Goal: Task Accomplishment & Management: Use online tool/utility

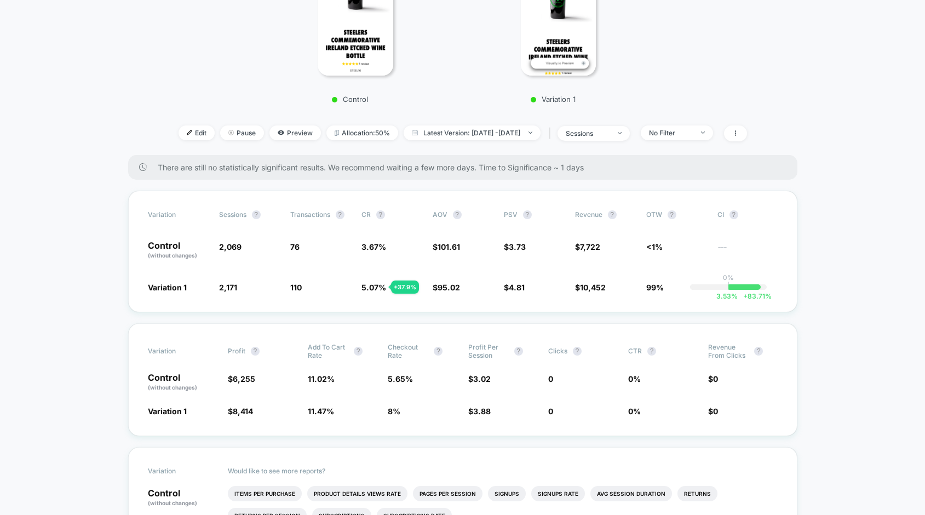
scroll to position [298, 0]
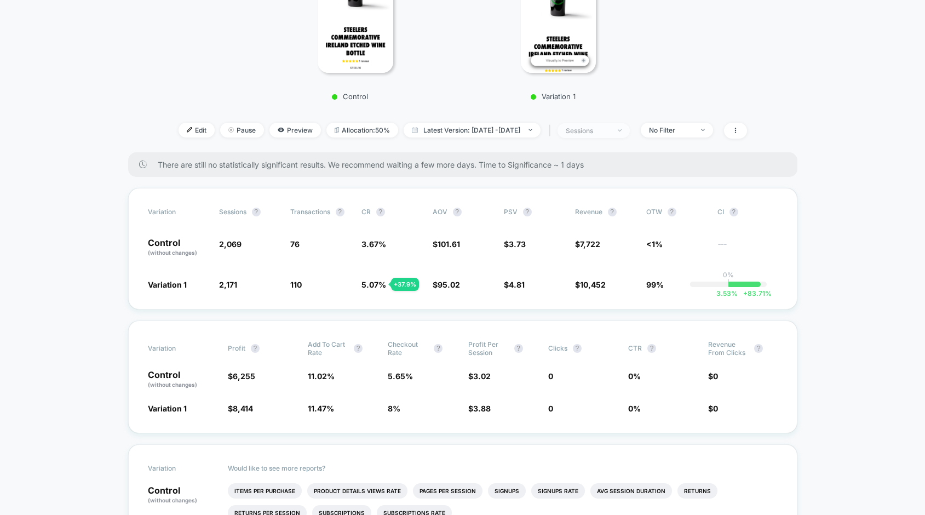
click at [610, 130] on div "sessions" at bounding box center [588, 131] width 44 height 8
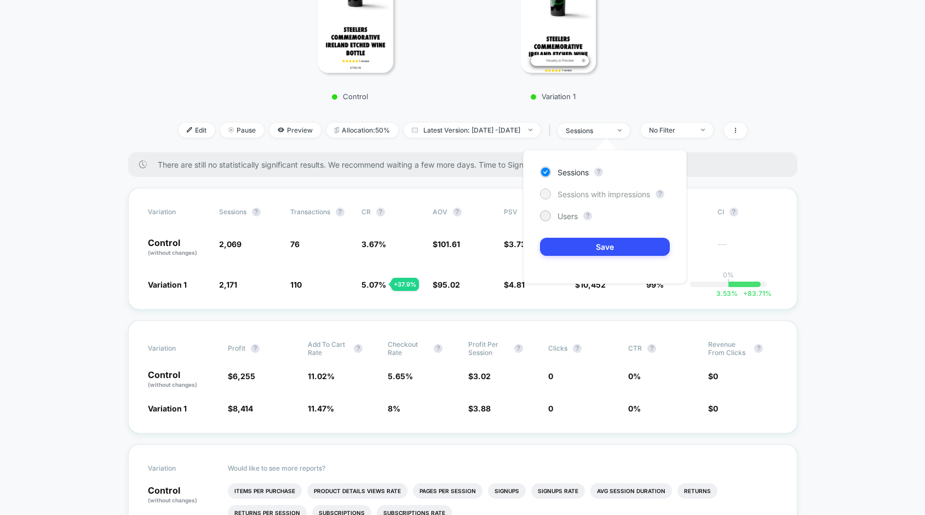
click at [546, 196] on div at bounding box center [545, 194] width 8 height 8
click at [634, 250] on button "Save" at bounding box center [605, 247] width 130 height 18
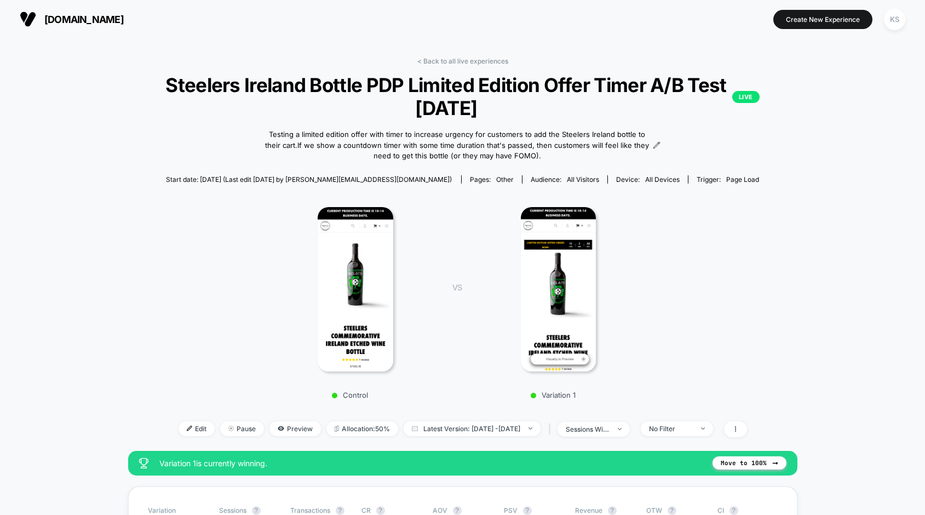
click at [69, 22] on span "[DOMAIN_NAME]" at bounding box center [83, 20] width 79 height 12
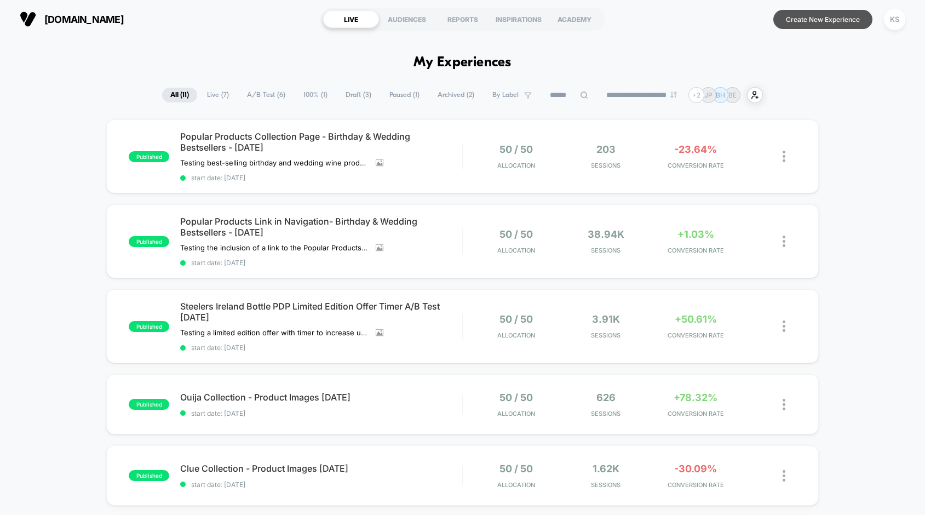
click at [830, 25] on button "Create New Experience" at bounding box center [822, 19] width 99 height 19
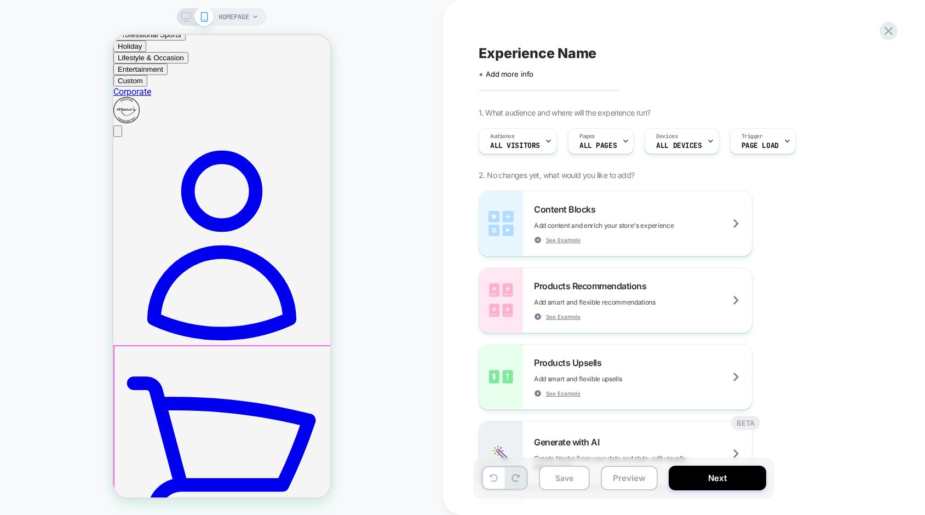
scroll to position [89, 0]
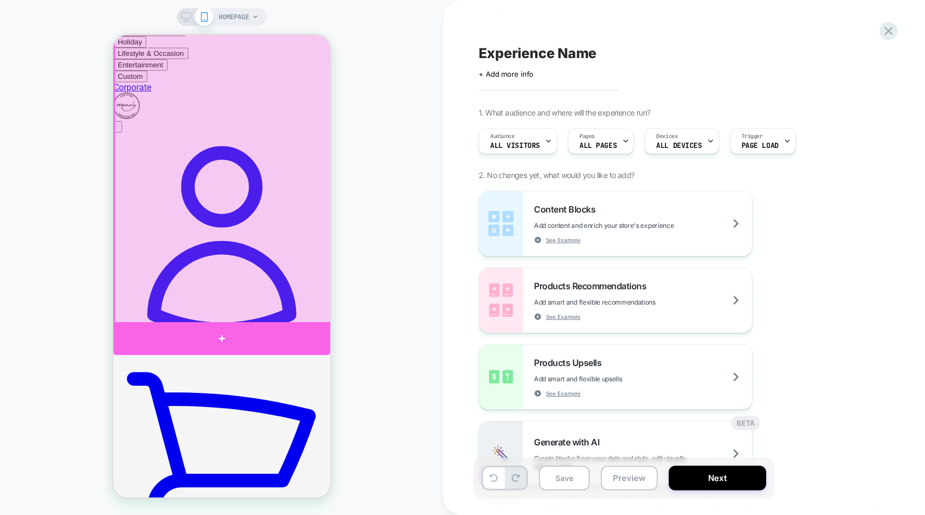
click at [274, 332] on div at bounding box center [221, 338] width 217 height 33
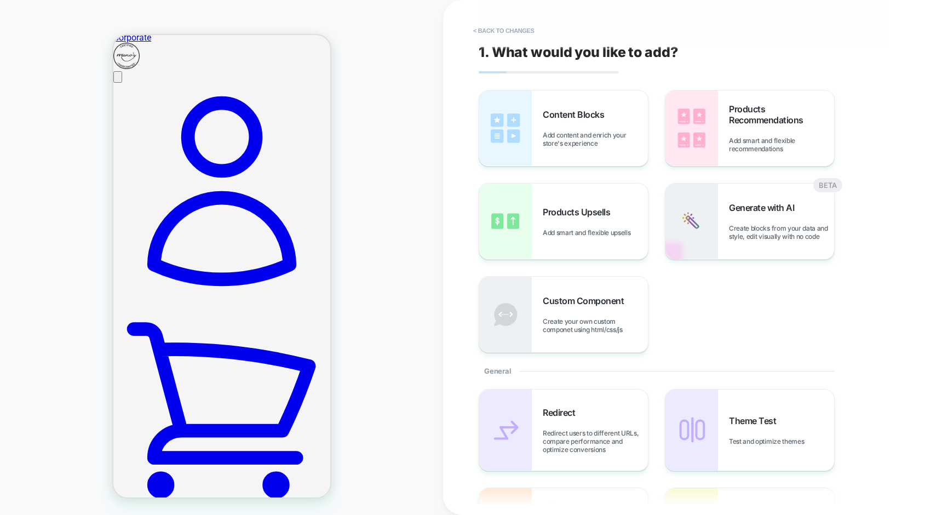
scroll to position [167, 0]
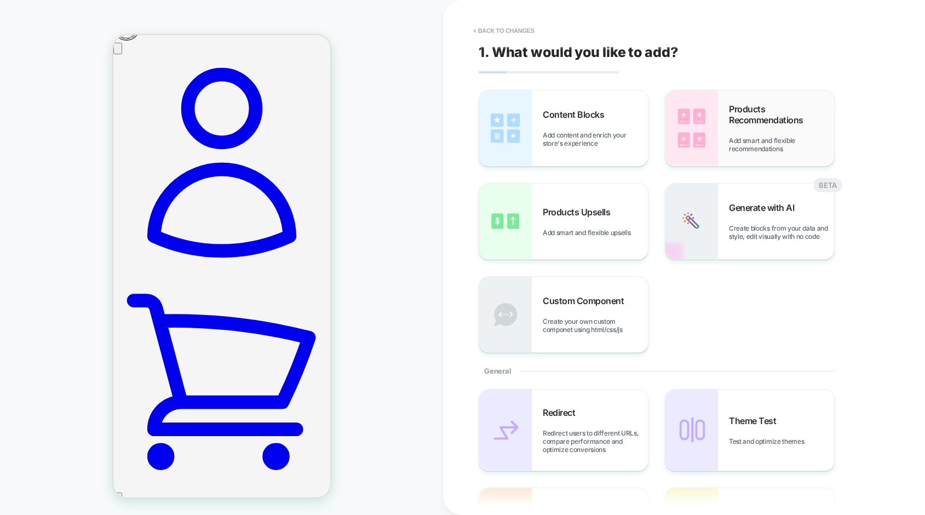
click at [733, 133] on div "Products Recommendations Add smart and flexible recommendations" at bounding box center [781, 128] width 105 height 49
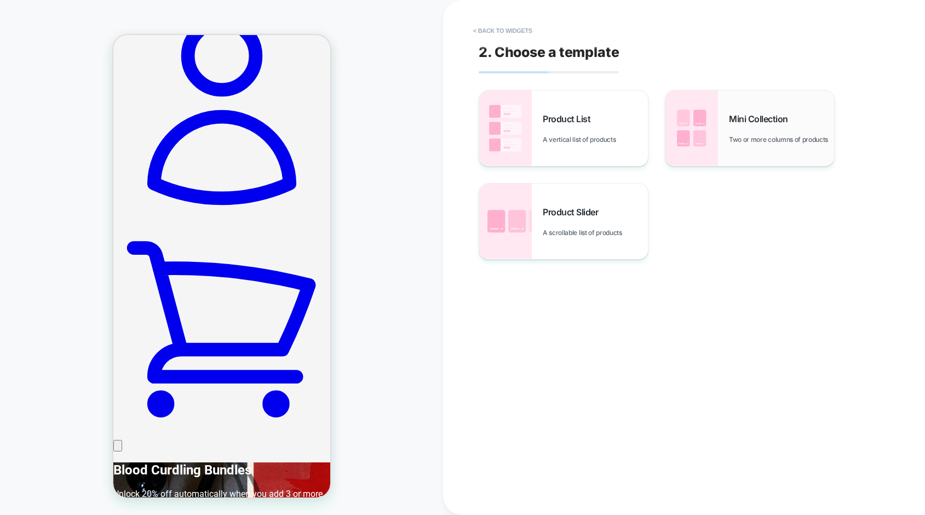
scroll to position [259, 0]
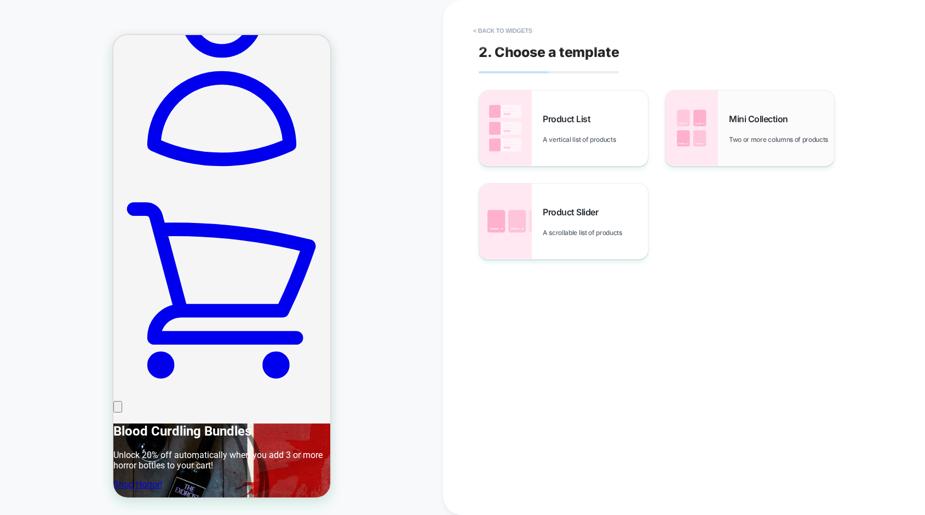
click at [708, 135] on img at bounding box center [691, 128] width 53 height 76
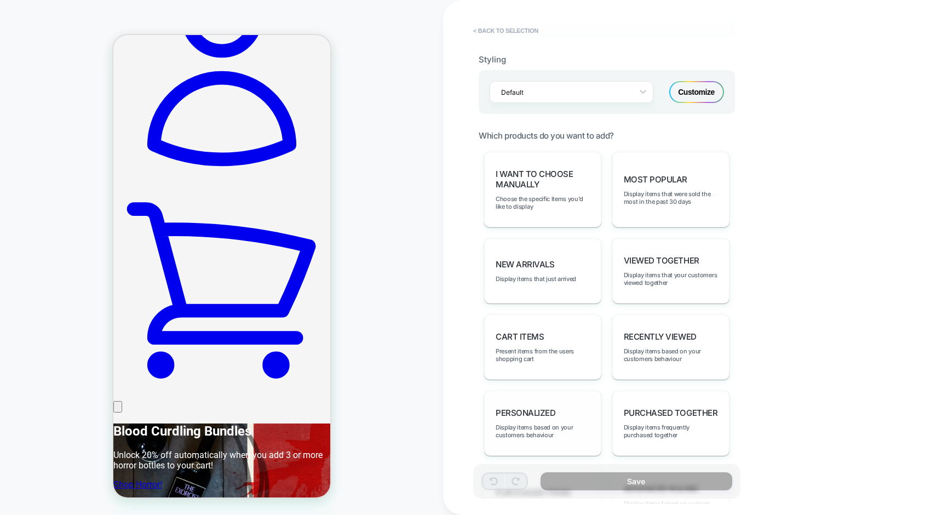
scroll to position [492, 0]
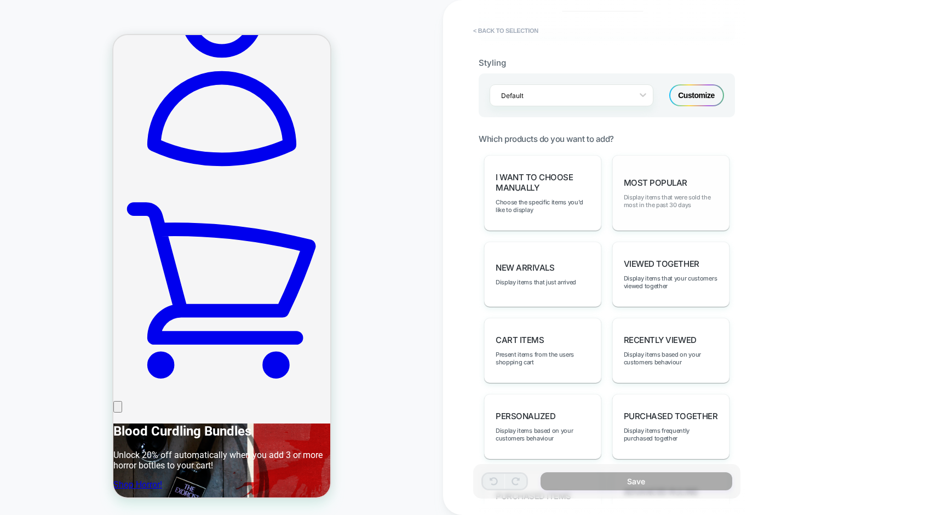
click at [651, 196] on span "Display items that were sold the most in the past 30 days" at bounding box center [671, 200] width 94 height 15
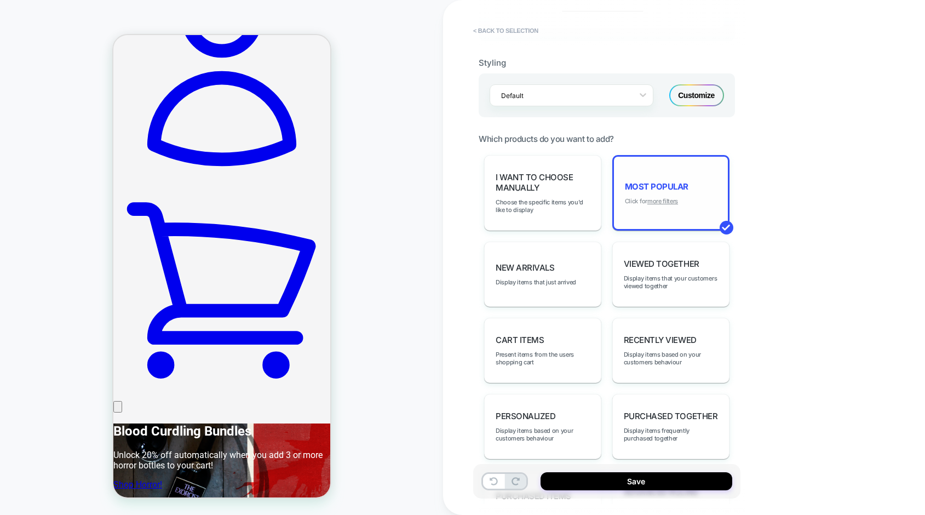
click at [660, 202] on u "more filters" at bounding box center [662, 201] width 31 height 8
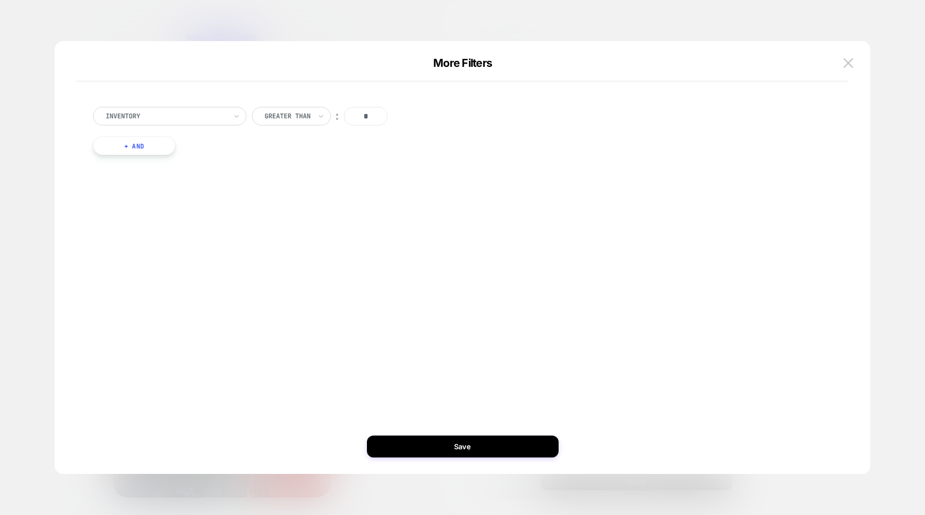
click at [200, 118] on div at bounding box center [166, 116] width 120 height 10
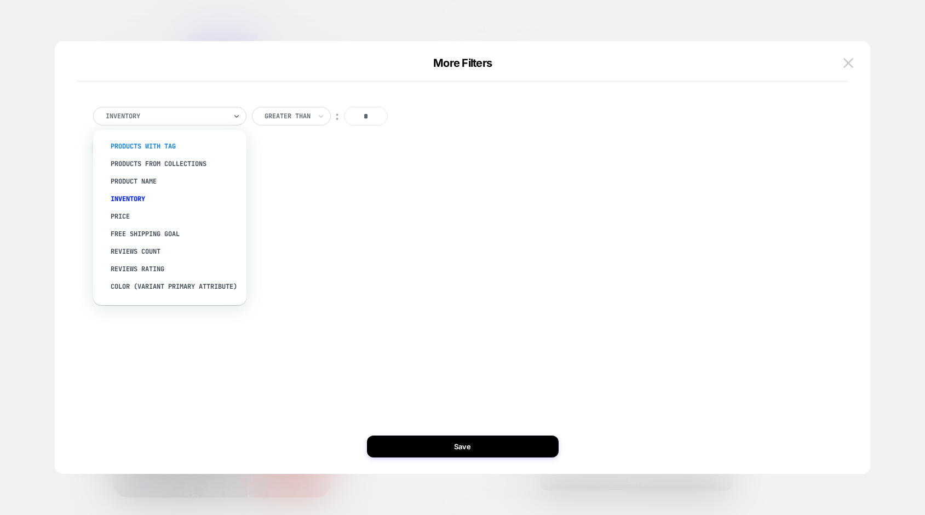
click at [162, 145] on div "products with tag" at bounding box center [175, 146] width 142 height 18
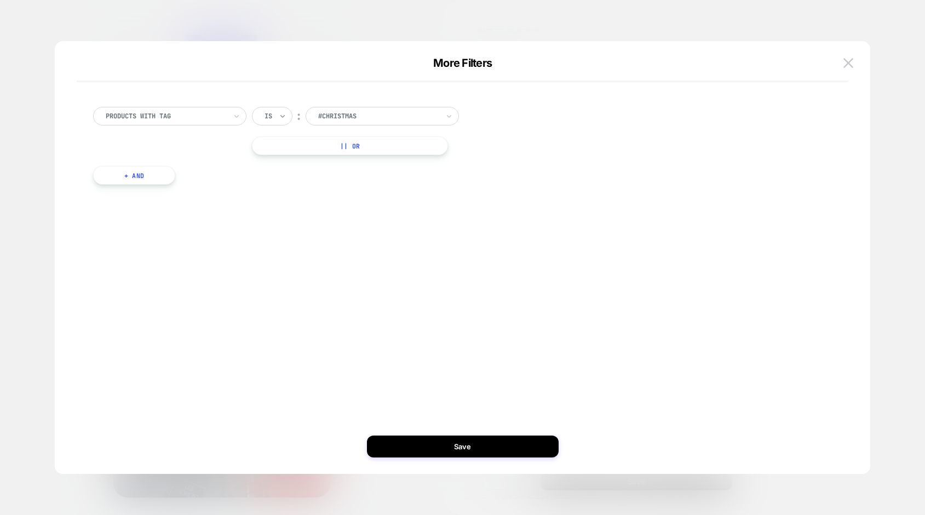
click at [283, 118] on icon at bounding box center [283, 116] width 8 height 11
click at [288, 160] on div "Is not" at bounding box center [298, 164] width 71 height 18
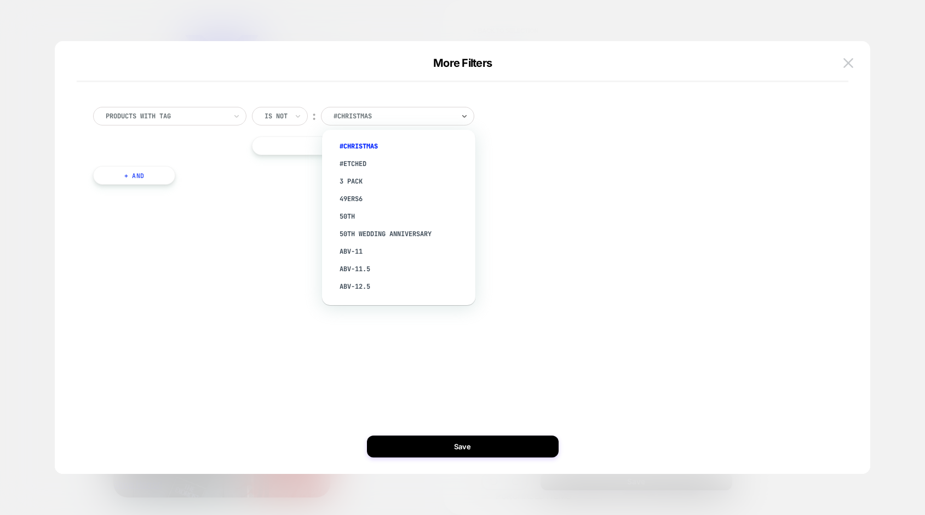
click at [385, 116] on div at bounding box center [394, 116] width 120 height 10
click at [356, 163] on div "#etched" at bounding box center [404, 164] width 142 height 18
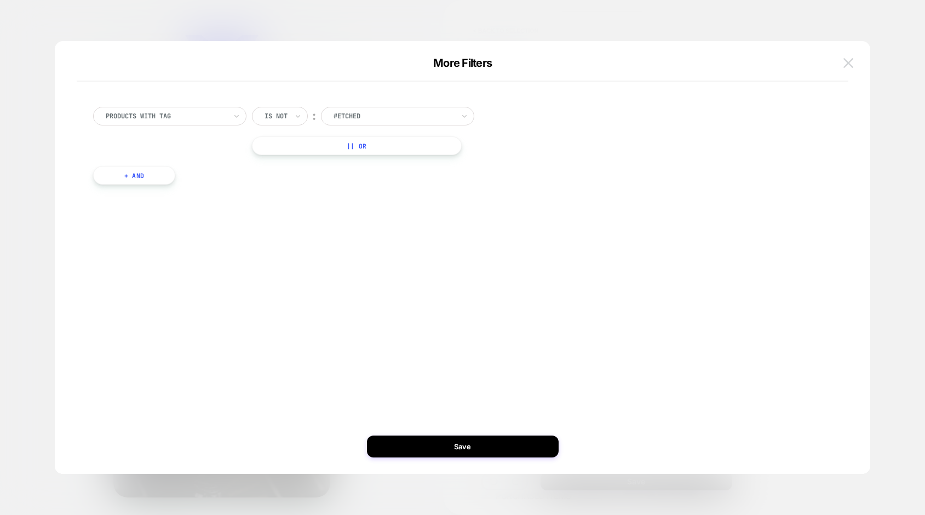
click at [849, 62] on img at bounding box center [848, 62] width 10 height 9
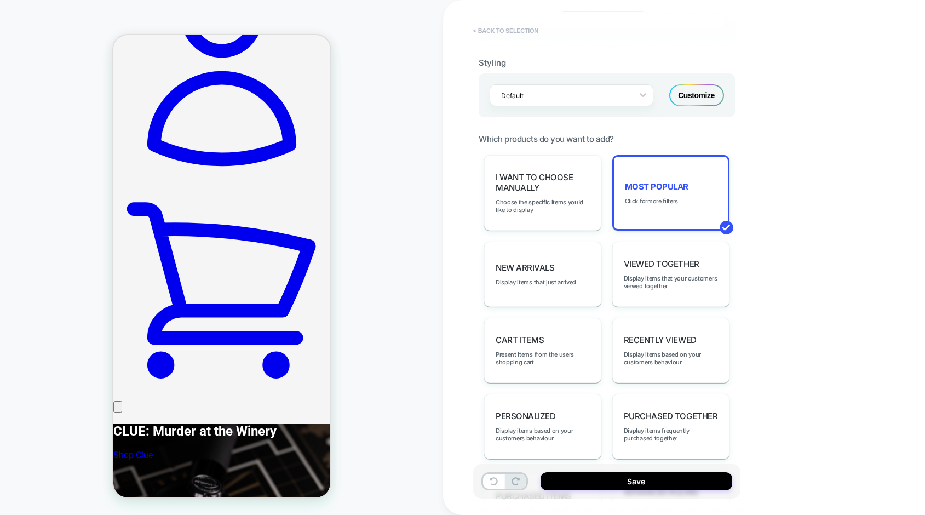
click at [501, 28] on button "< Back to selection" at bounding box center [506, 31] width 76 height 18
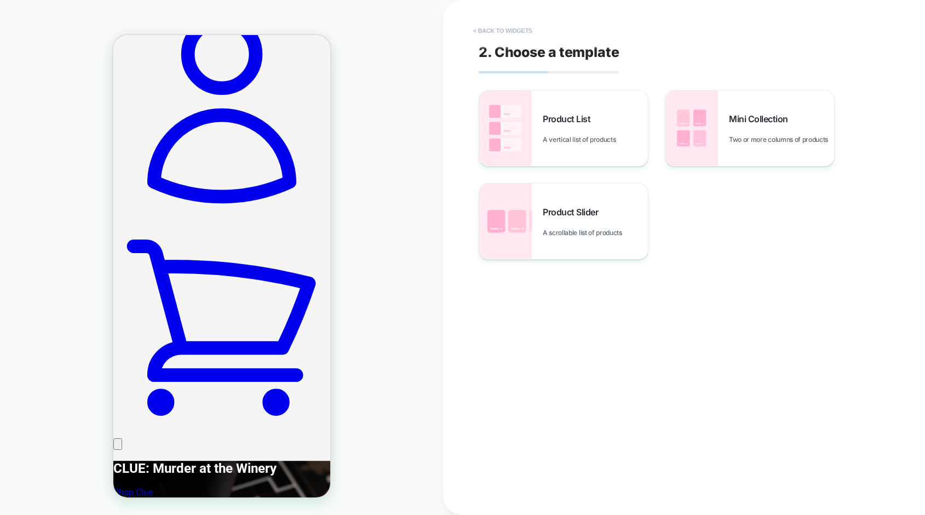
click at [505, 31] on button "< Back to widgets" at bounding box center [503, 31] width 70 height 18
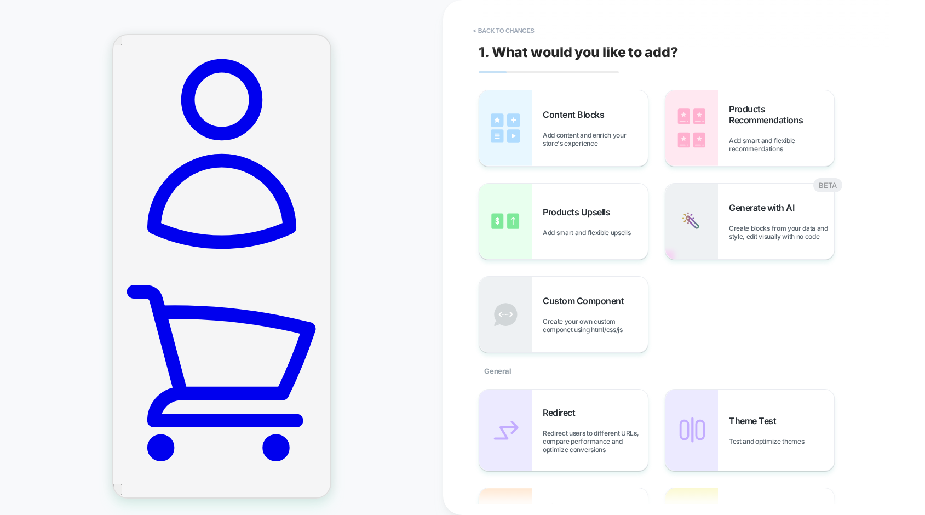
scroll to position [167, 0]
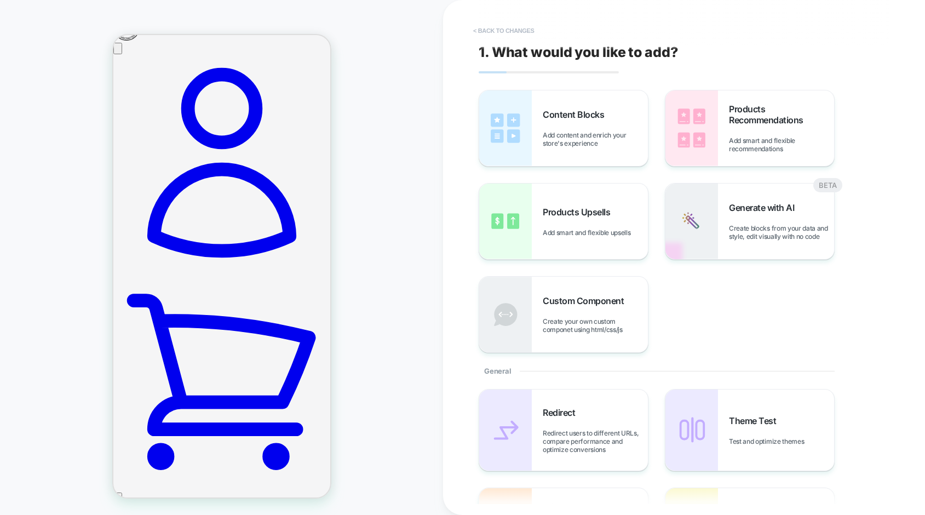
click at [493, 30] on button "< Back to changes" at bounding box center [504, 31] width 72 height 18
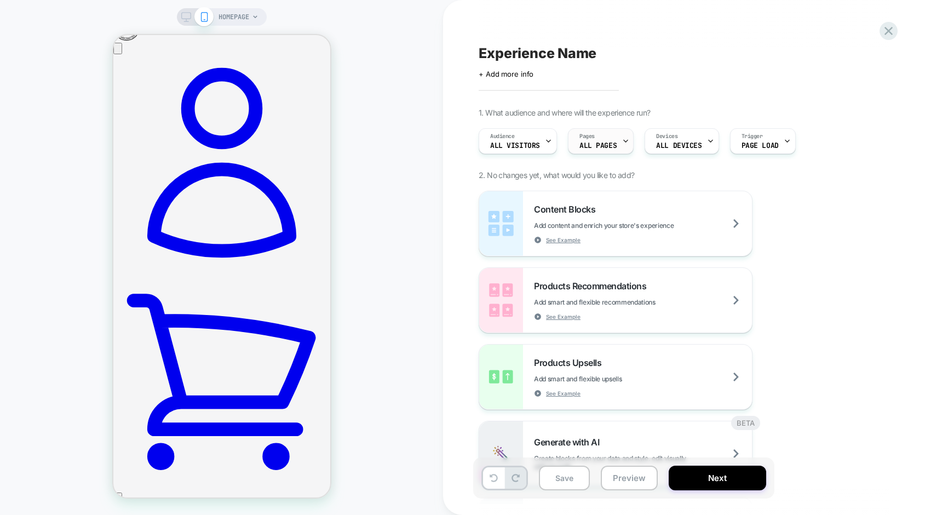
click at [622, 142] on icon at bounding box center [625, 140] width 7 height 7
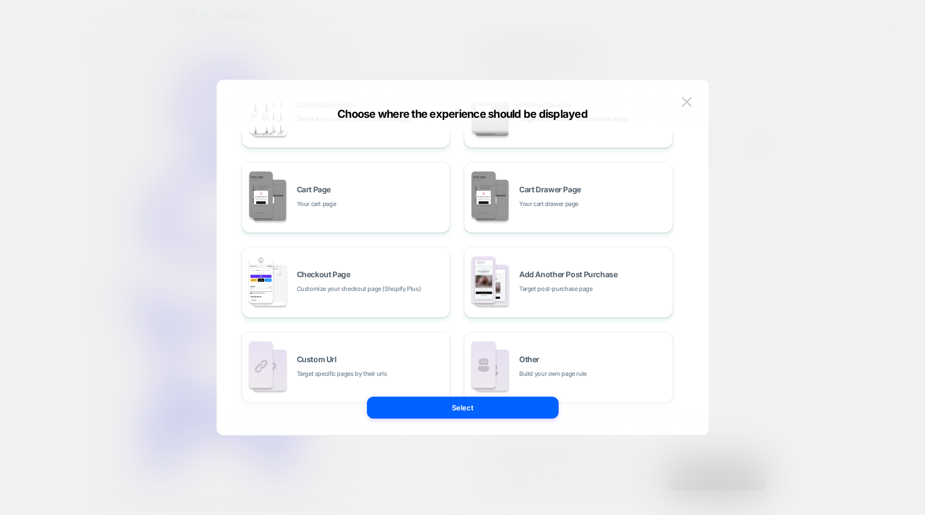
scroll to position [148, 0]
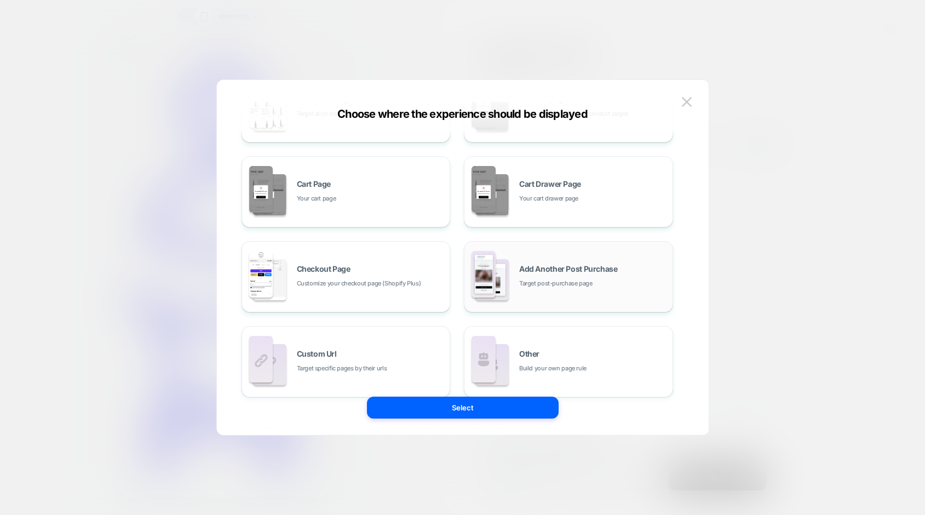
click at [590, 278] on span "Target post-purchase page" at bounding box center [555, 283] width 73 height 10
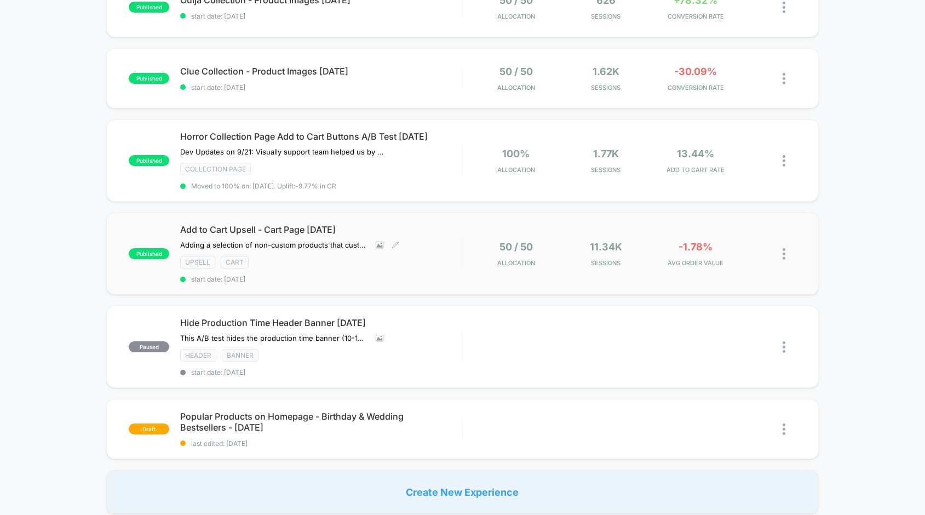
scroll to position [397, 0]
click at [324, 139] on span "Horror Collection Page Add to Cart Buttons A/B Test [DATE]" at bounding box center [321, 136] width 282 height 11
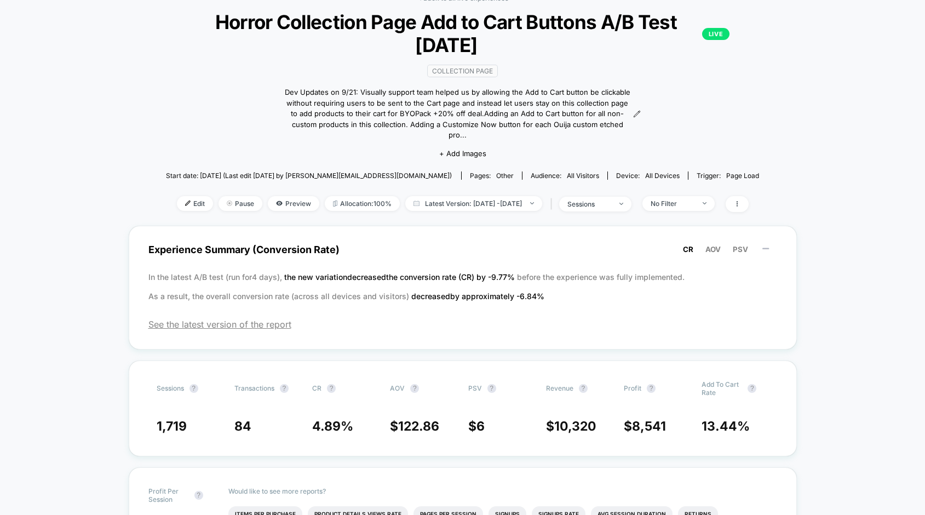
scroll to position [64, 0]
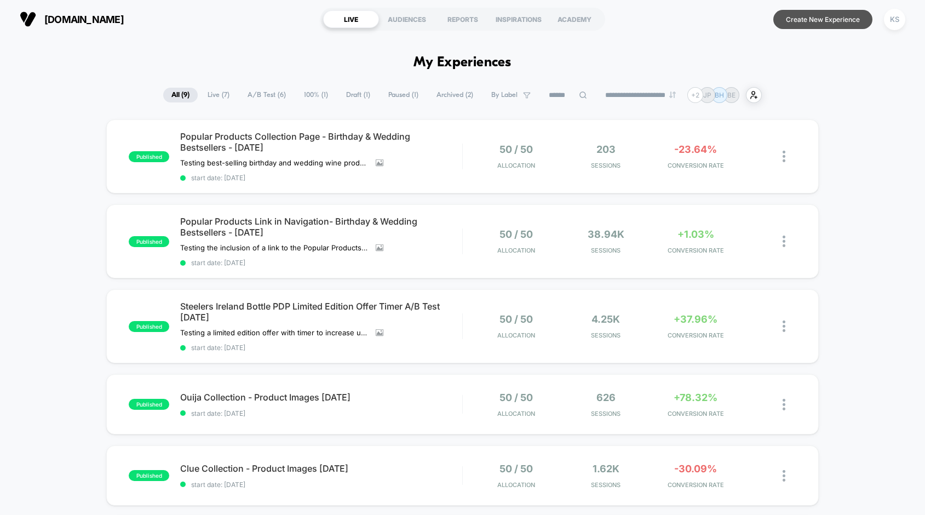
click at [806, 21] on button "Create New Experience" at bounding box center [822, 19] width 99 height 19
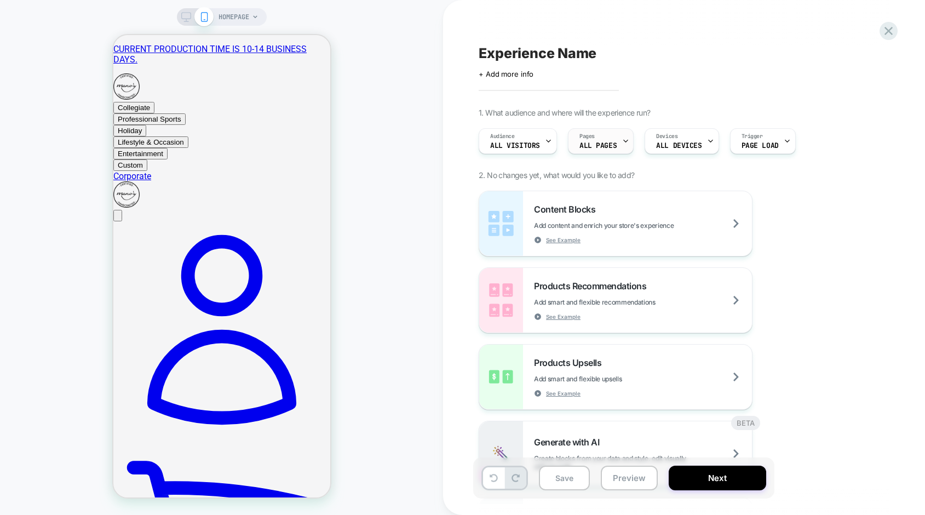
click at [611, 142] on span "ALL PAGES" at bounding box center [597, 146] width 37 height 8
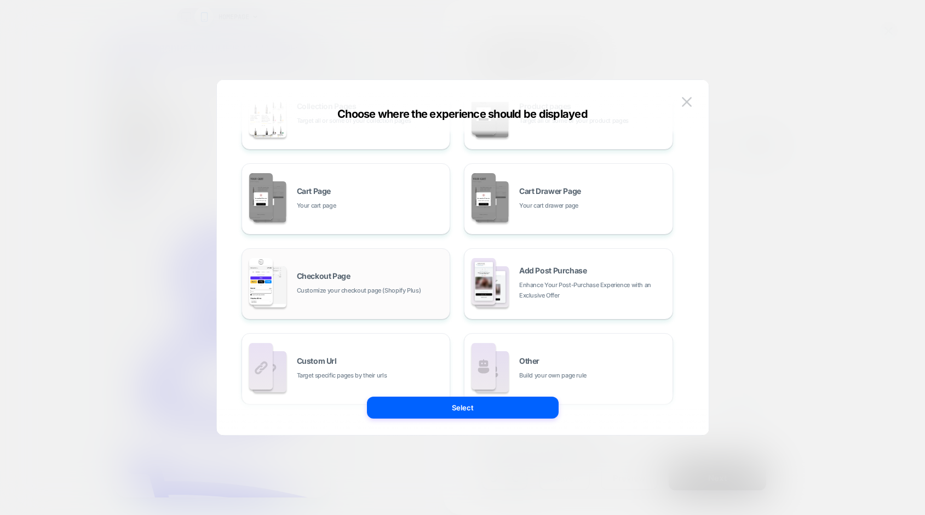
scroll to position [144, 0]
click at [361, 295] on div "Checkout Page Customize your checkout page (Shopify Plus)" at bounding box center [346, 281] width 197 height 60
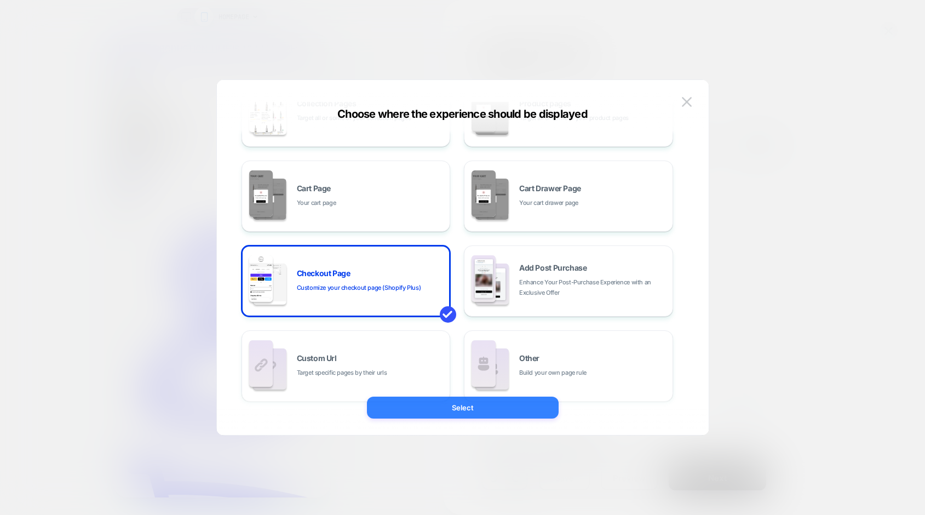
click at [460, 409] on button "Select" at bounding box center [463, 408] width 192 height 22
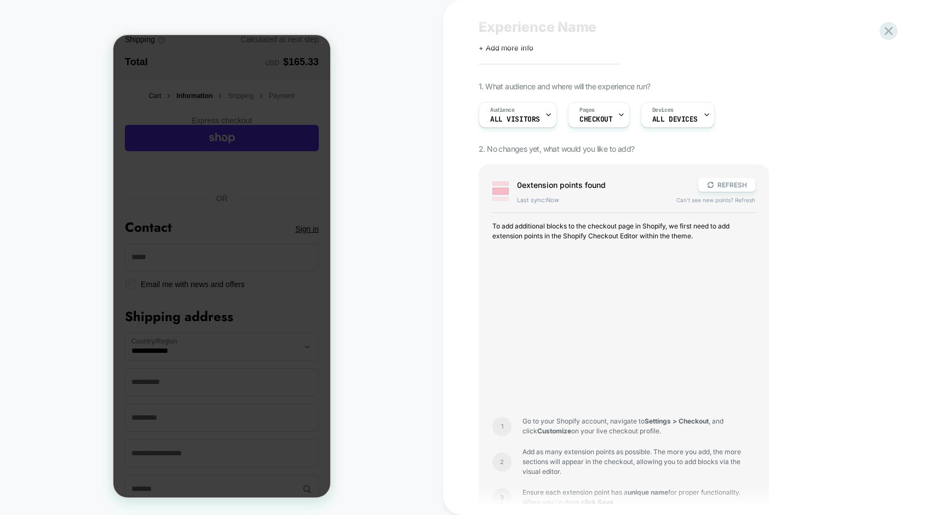
scroll to position [25, 0]
click at [729, 188] on button "REFRESH" at bounding box center [726, 187] width 57 height 14
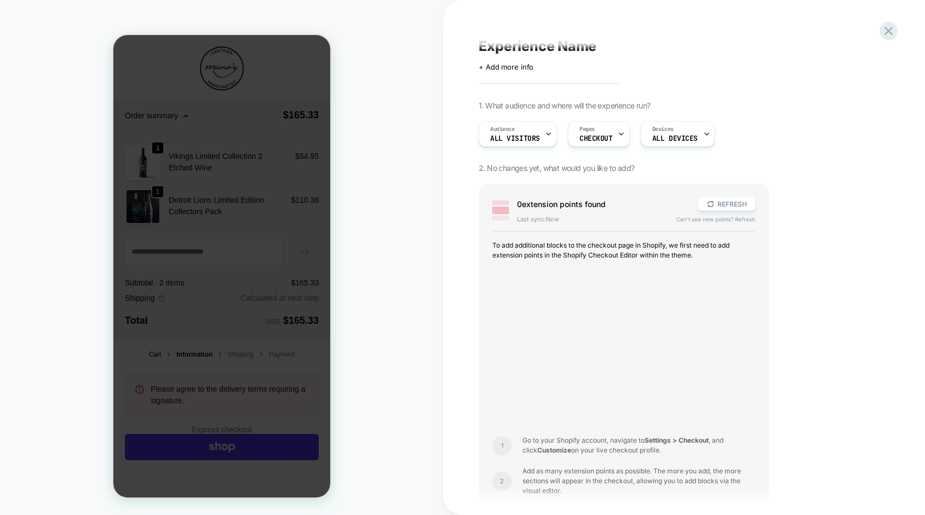
scroll to position [0, 0]
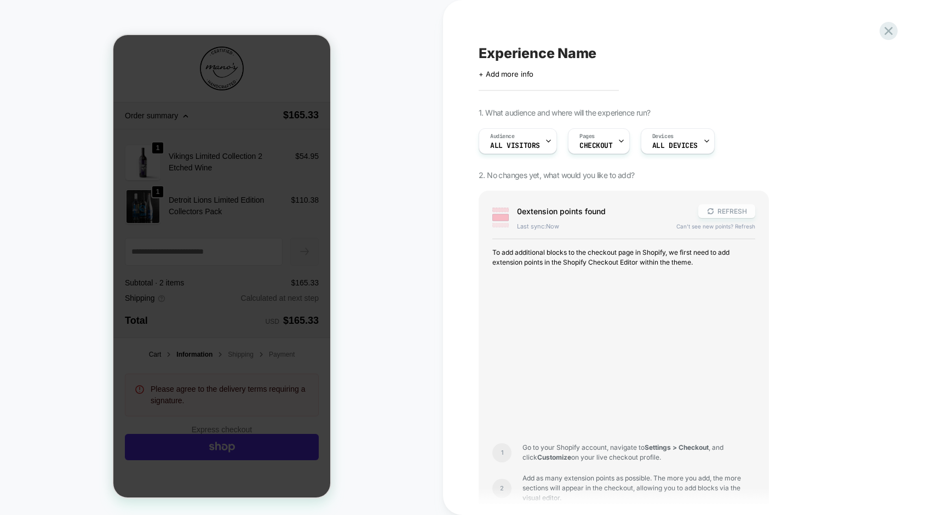
click at [727, 211] on button "REFRESH" at bounding box center [726, 211] width 57 height 14
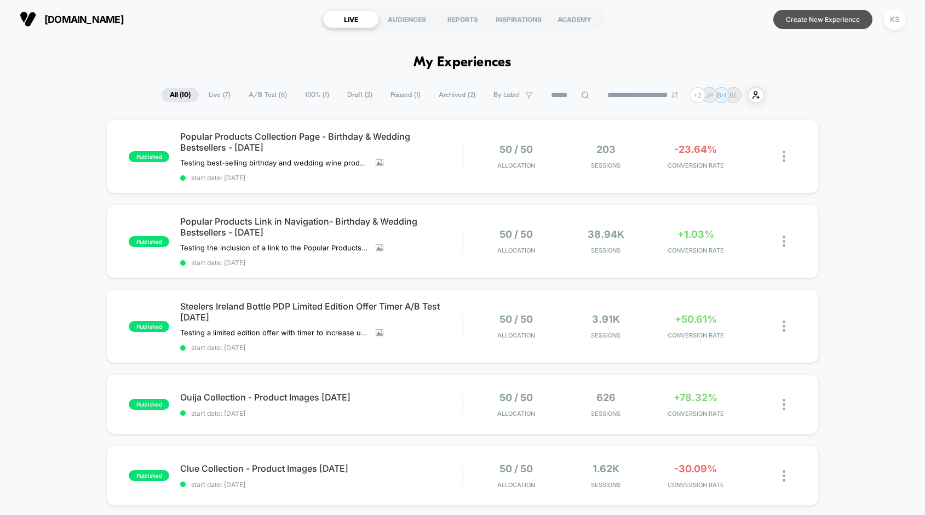
click at [796, 26] on button "Create New Experience" at bounding box center [822, 19] width 99 height 19
click at [899, 26] on div "KS" at bounding box center [894, 19] width 21 height 21
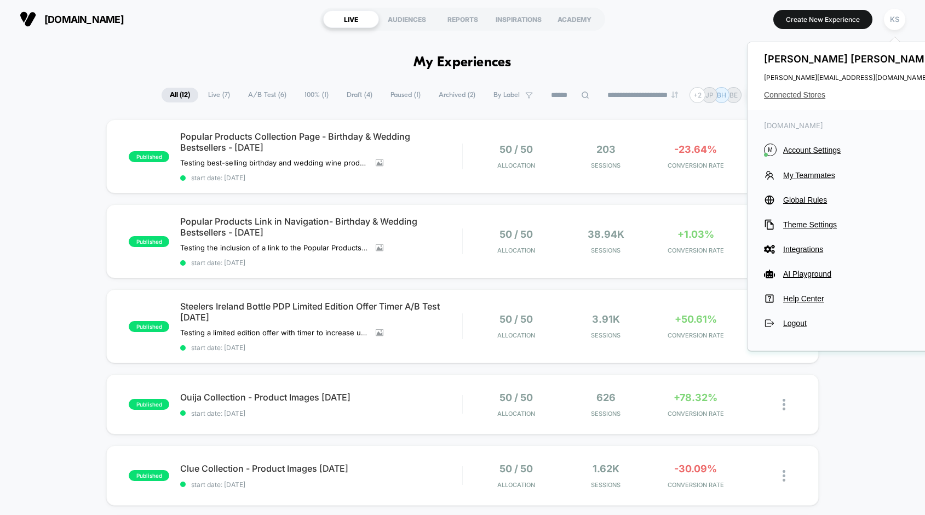
click at [813, 97] on span "Connected Stores" at bounding box center [850, 94] width 173 height 9
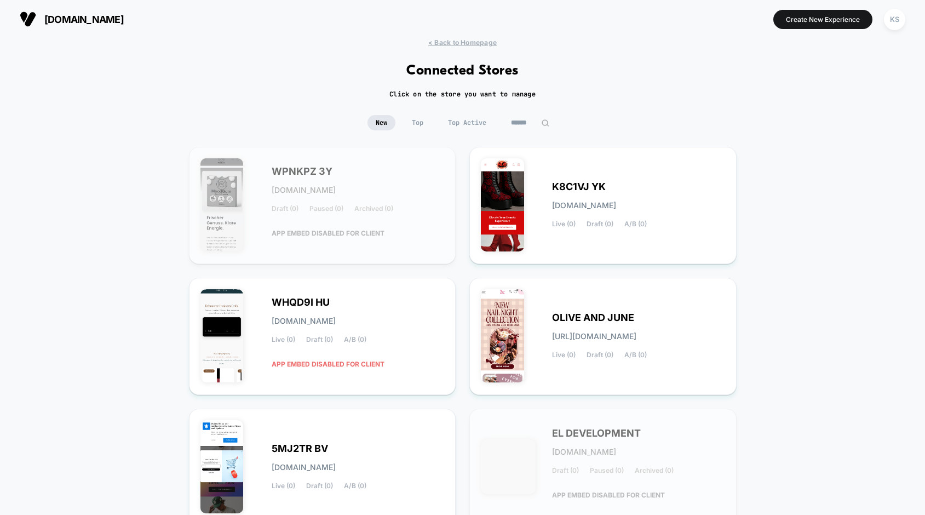
click at [521, 119] on input at bounding box center [530, 122] width 55 height 15
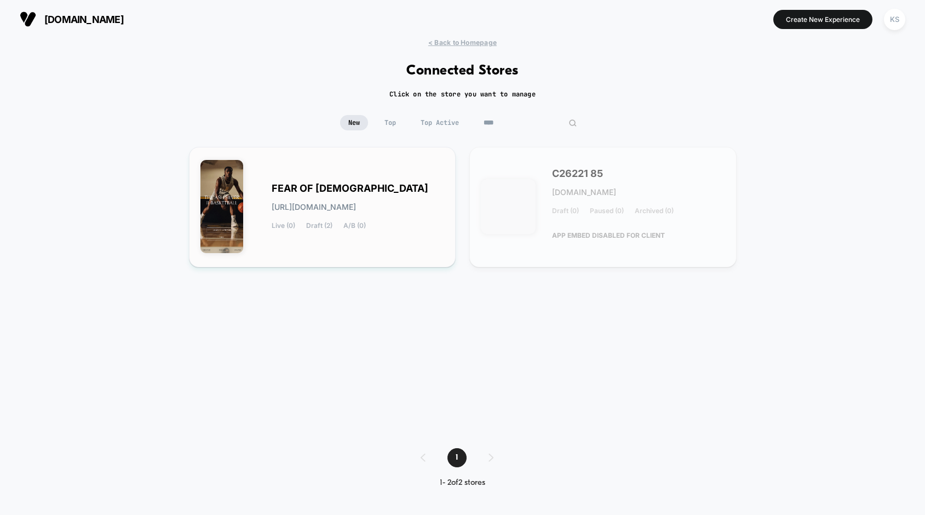
type input "****"
click at [370, 196] on div "FEAR OF GOD fear-of_god.myshopify.com Live (0) Draft (2) A/B (0)" at bounding box center [358, 207] width 173 height 45
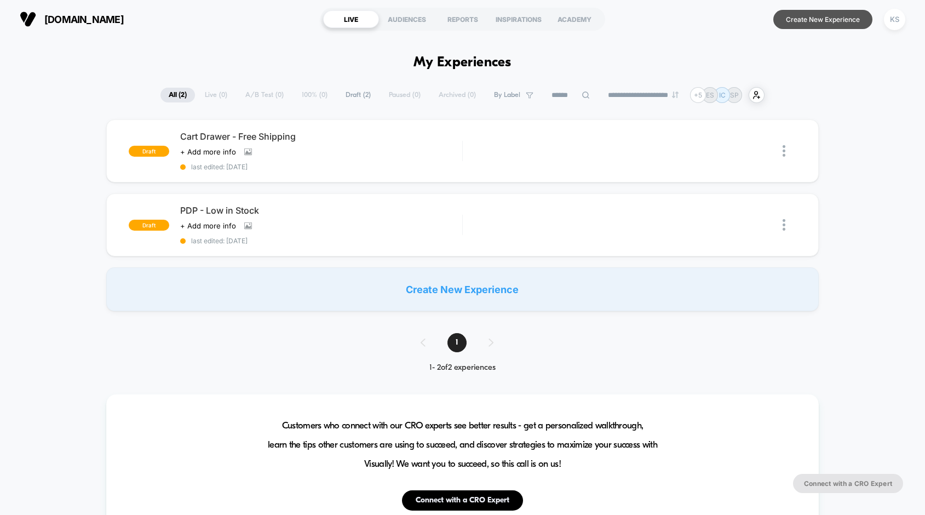
click at [791, 21] on button "Create New Experience" at bounding box center [822, 19] width 99 height 19
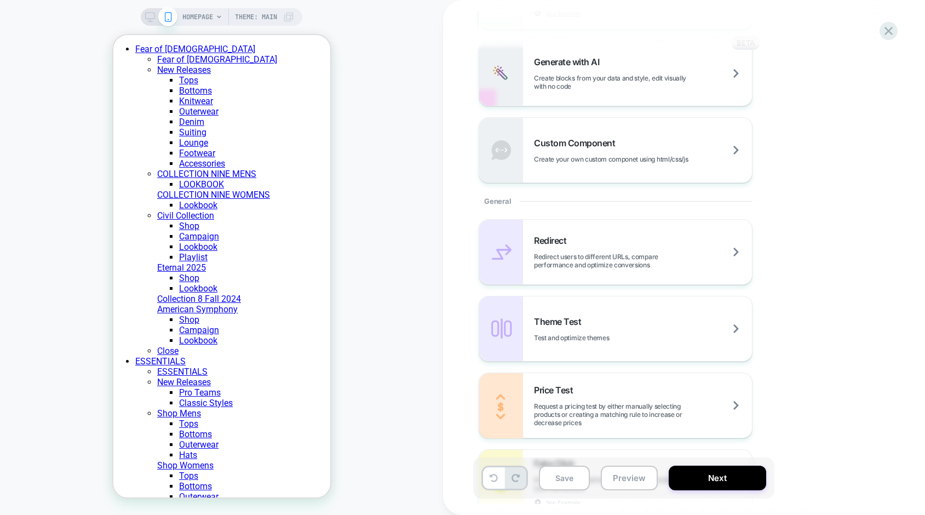
scroll to position [386, 0]
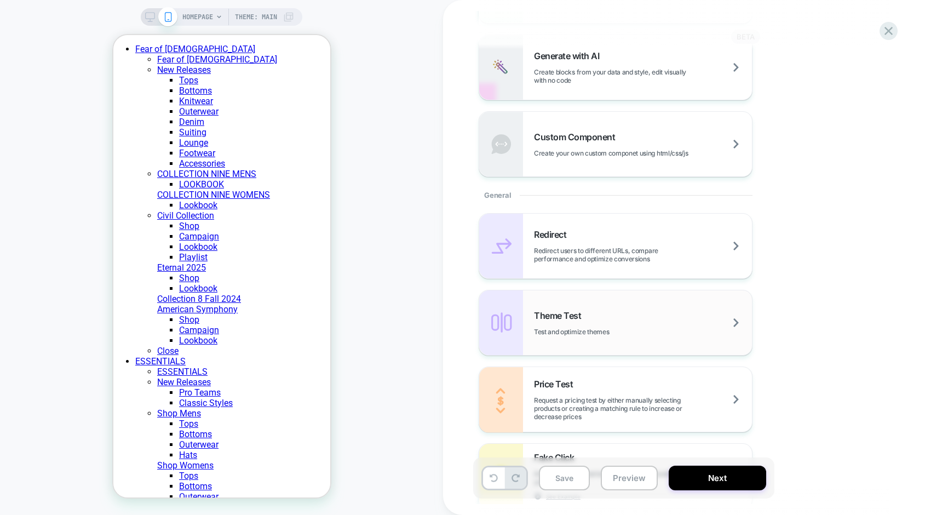
click at [571, 322] on div "Theme Test Test and optimize themes" at bounding box center [643, 323] width 218 height 26
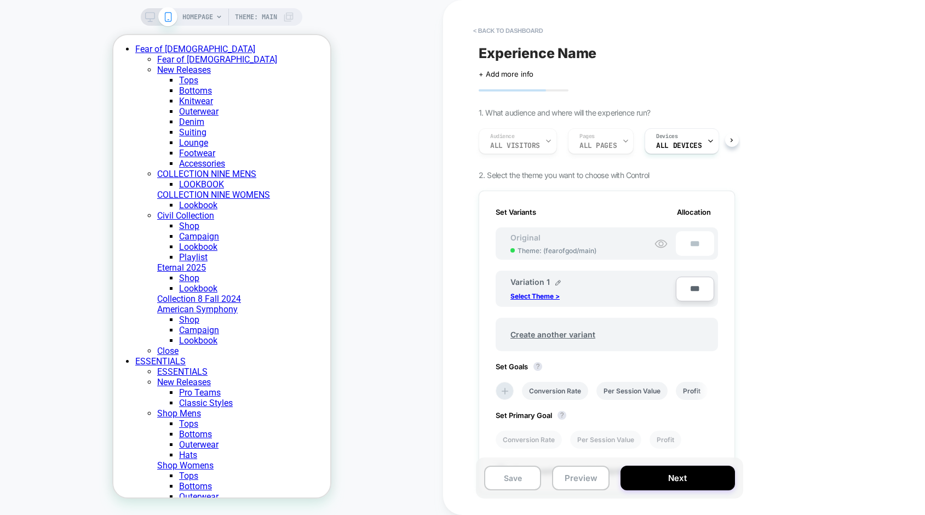
scroll to position [0, 1]
click at [541, 298] on p "Select Theme >" at bounding box center [534, 296] width 49 height 8
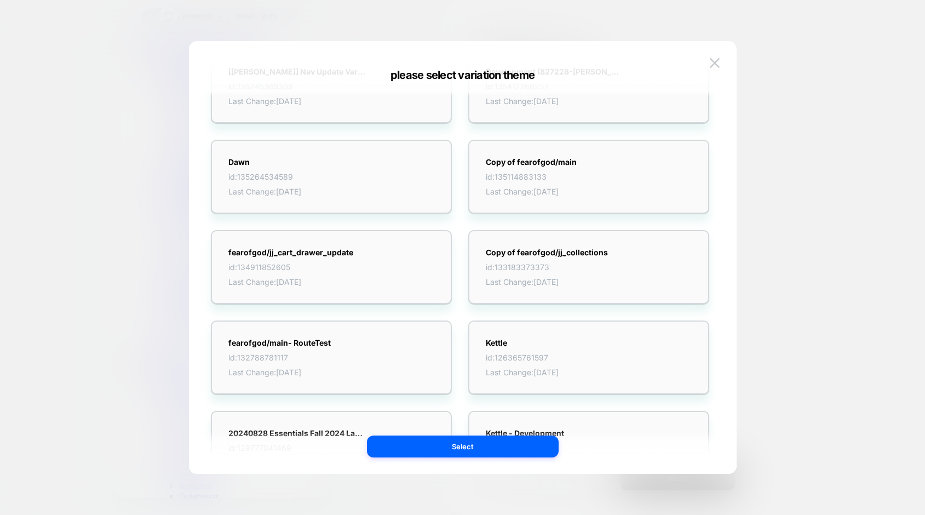
scroll to position [0, 0]
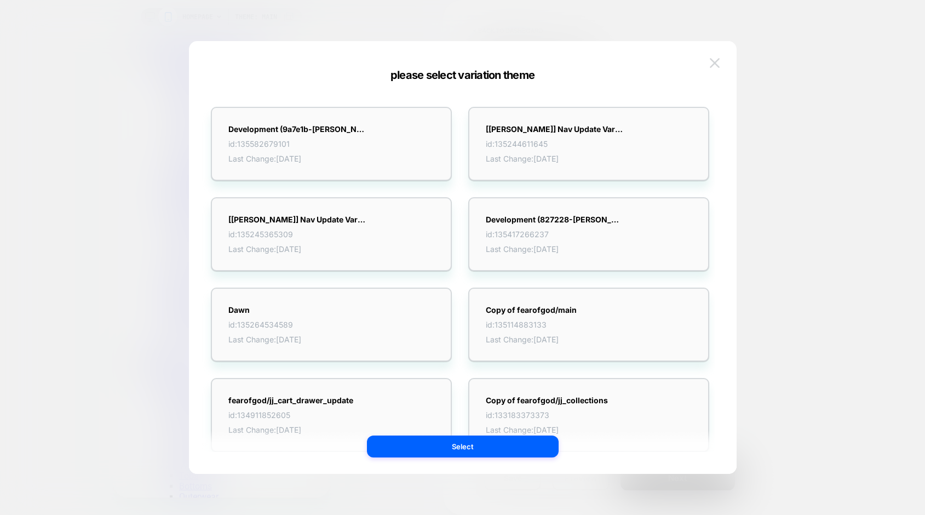
click at [717, 67] on img at bounding box center [715, 62] width 10 height 9
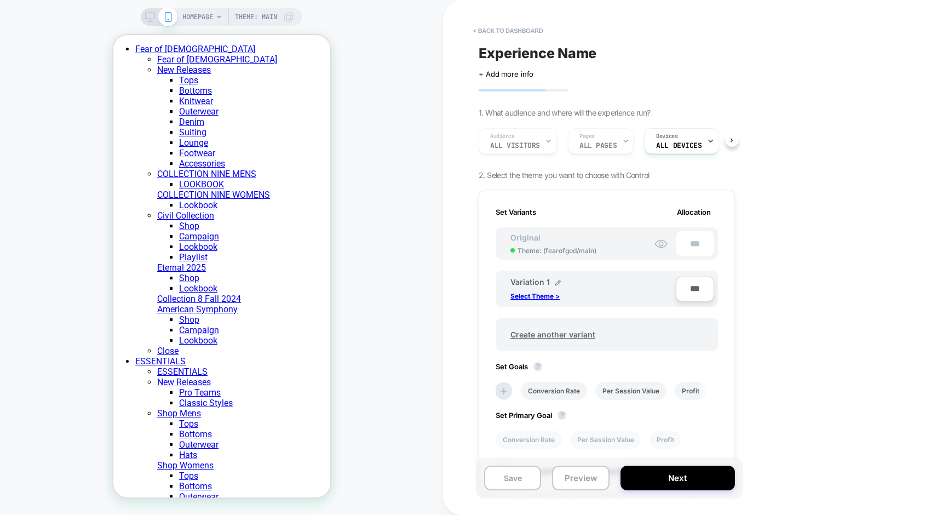
click at [489, 52] on span "Experience Name" at bounding box center [538, 53] width 118 height 16
type textarea "**********"
click at [696, 53] on icon at bounding box center [699, 54] width 14 height 14
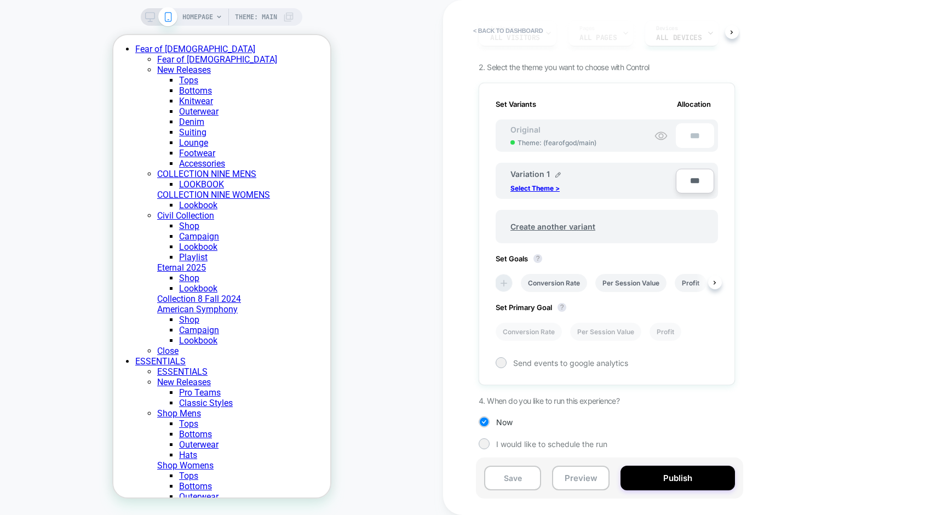
click at [503, 283] on icon at bounding box center [504, 283] width 7 height 7
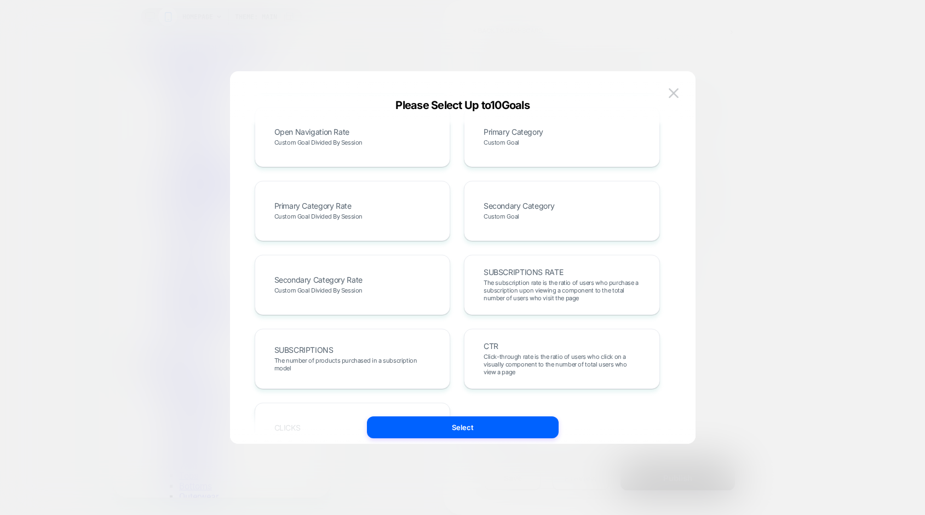
scroll to position [538, 0]
click at [677, 93] on img at bounding box center [674, 92] width 10 height 9
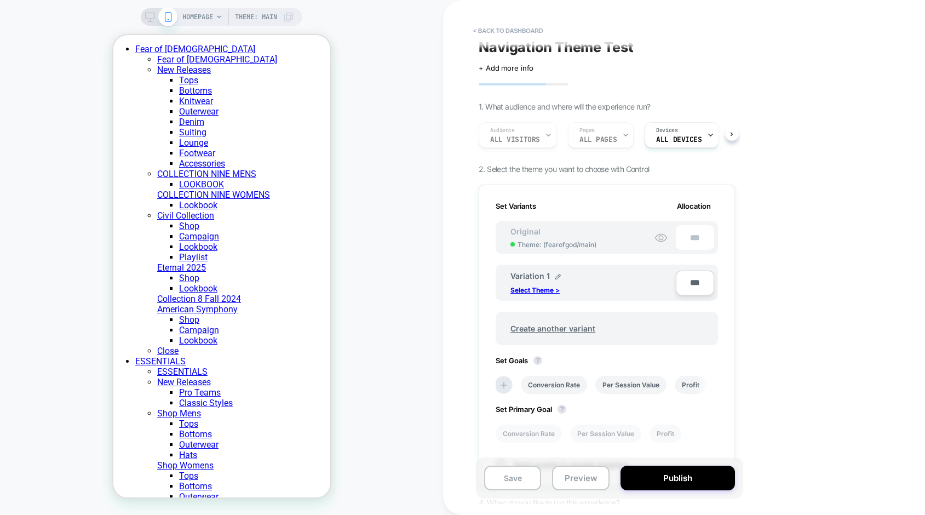
scroll to position [0, 0]
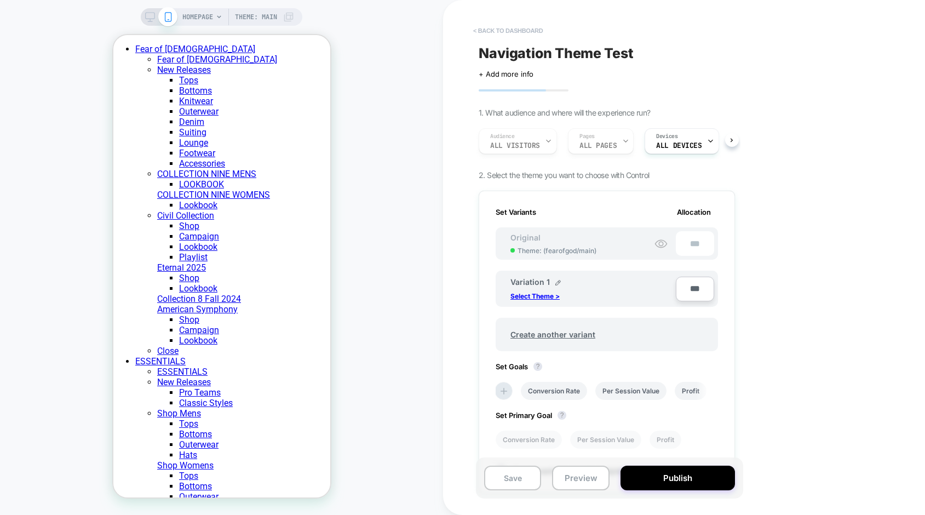
click at [485, 32] on button "< back to dashboard" at bounding box center [508, 31] width 81 height 18
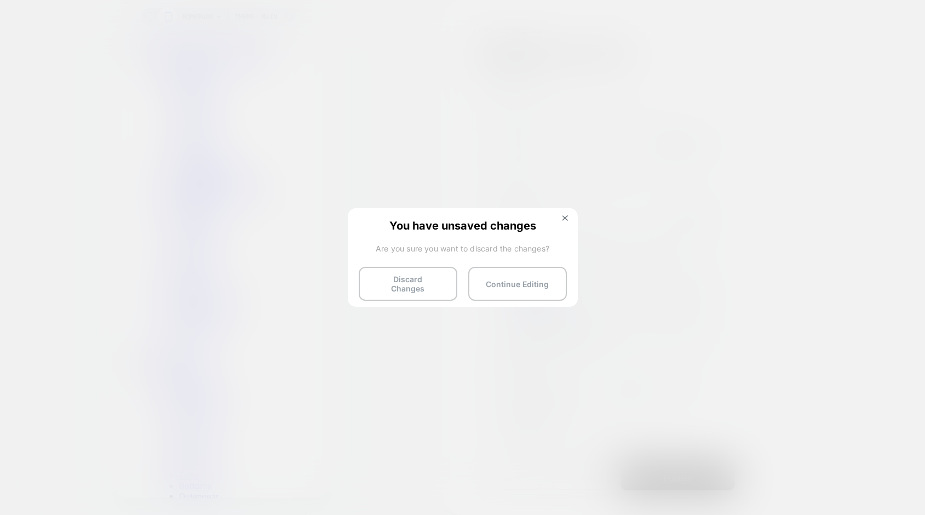
click at [565, 214] on div "You have unsaved changes Are you sure you want to discard the changes? Discard …" at bounding box center [463, 256] width 230 height 97
click at [563, 218] on img at bounding box center [564, 217] width 5 height 5
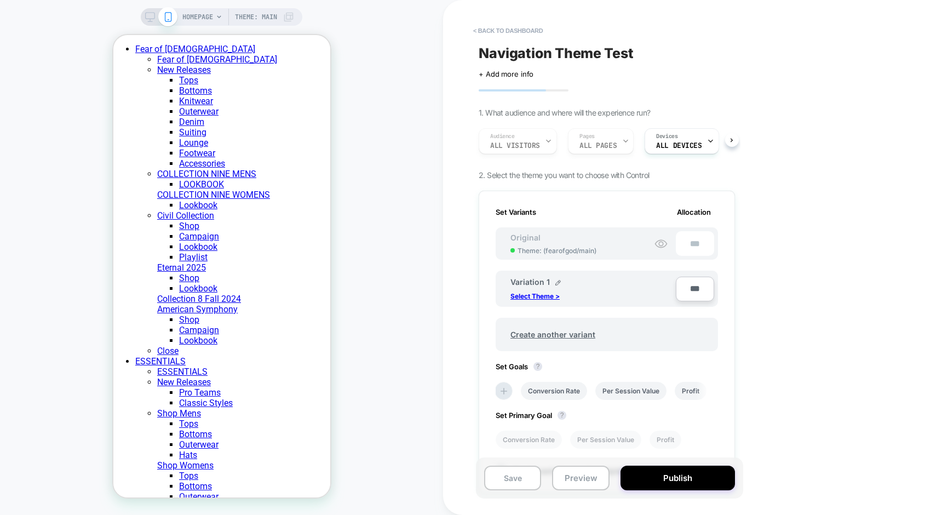
click at [568, 175] on span "2. Select the theme you want to choose with Control" at bounding box center [564, 174] width 170 height 9
click at [516, 30] on button "< back to dashboard" at bounding box center [508, 31] width 81 height 18
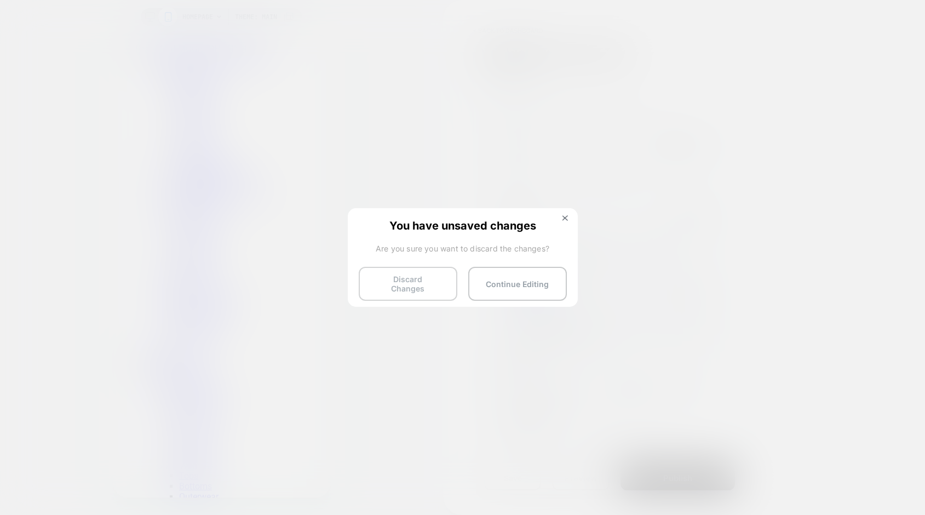
click at [384, 284] on button "Discard Changes" at bounding box center [408, 284] width 99 height 34
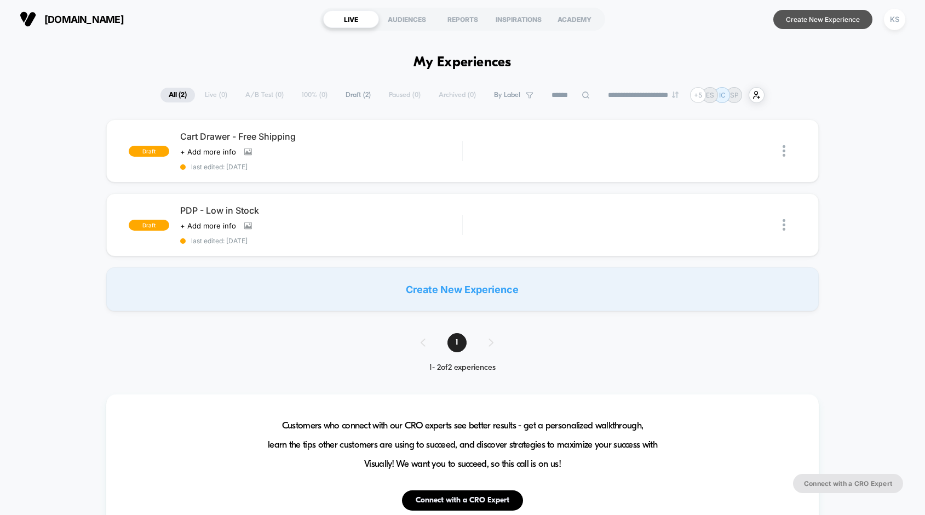
click at [824, 22] on button "Create New Experience" at bounding box center [822, 19] width 99 height 19
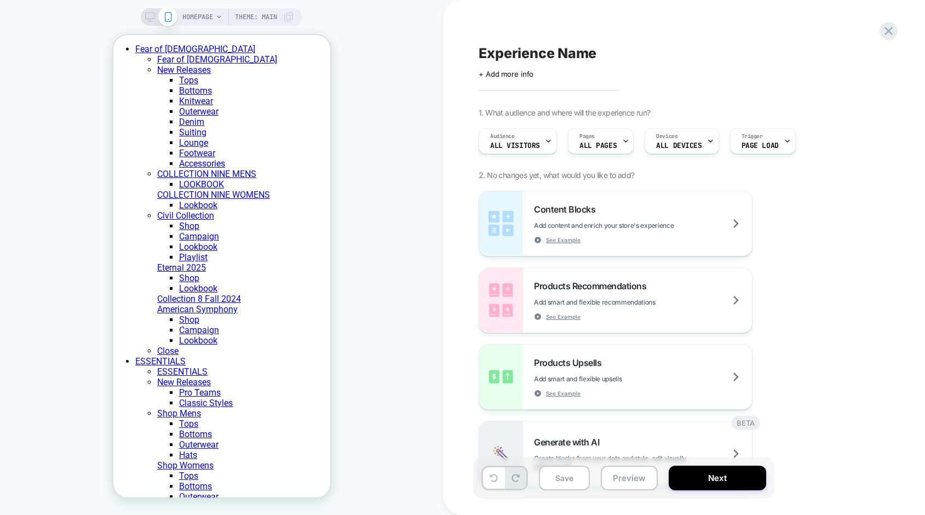
click at [533, 53] on span "Experience Name" at bounding box center [538, 53] width 118 height 16
type textarea "**********"
click at [697, 54] on icon at bounding box center [699, 54] width 14 height 14
click at [888, 30] on icon at bounding box center [889, 31] width 8 height 8
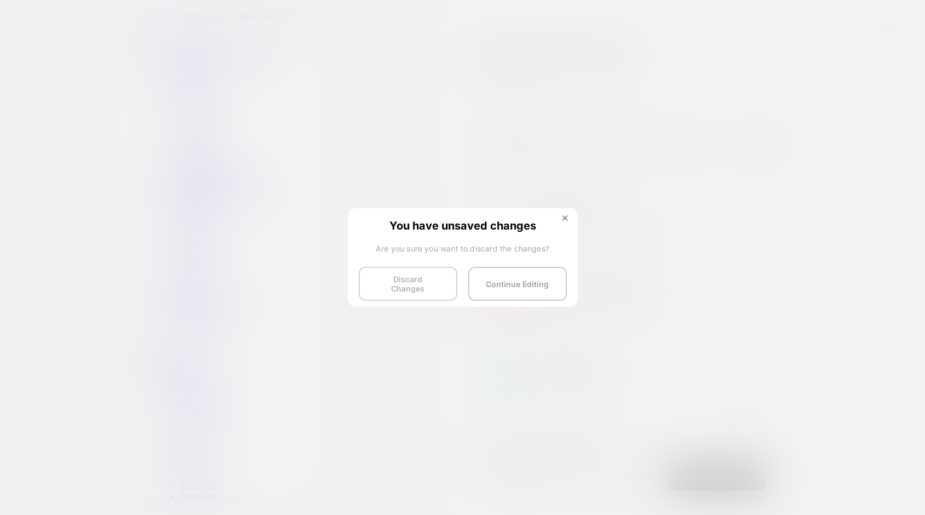
click at [434, 287] on button "Discard Changes" at bounding box center [408, 284] width 99 height 34
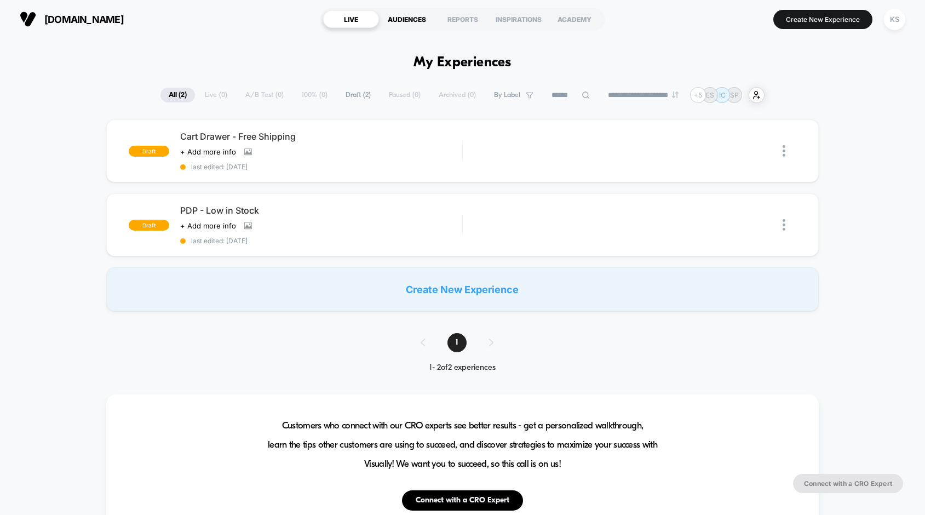
click at [397, 21] on div "AUDIENCES" at bounding box center [407, 19] width 56 height 18
click at [895, 27] on div "KS" at bounding box center [894, 19] width 21 height 21
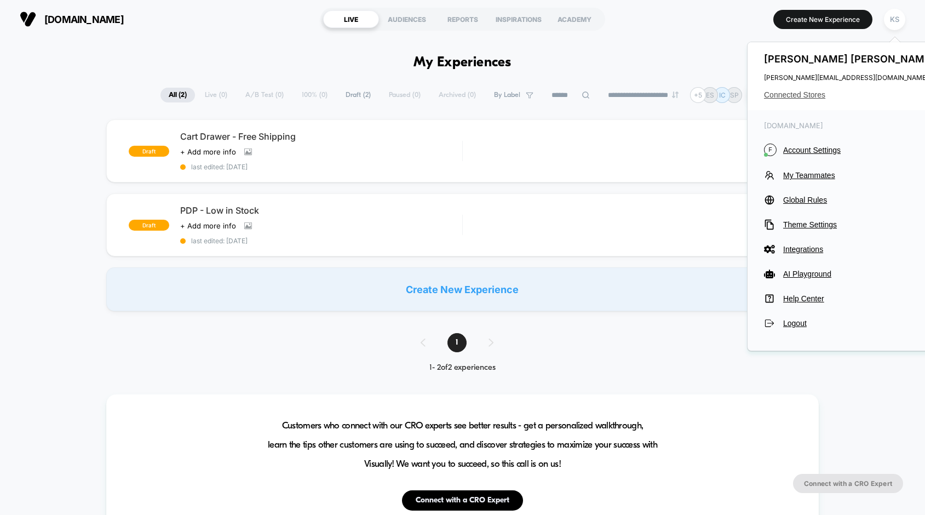
click at [815, 92] on span "Connected Stores" at bounding box center [850, 94] width 173 height 9
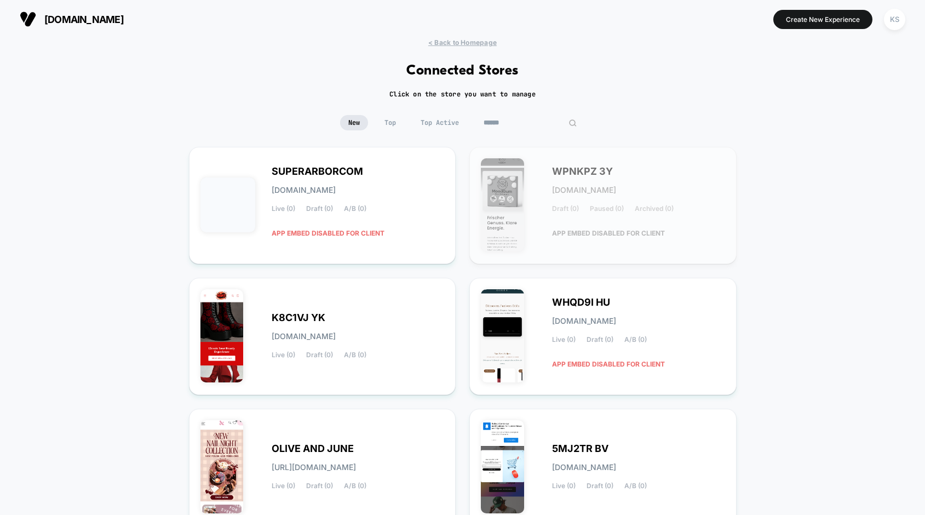
click at [525, 122] on input at bounding box center [530, 122] width 110 height 15
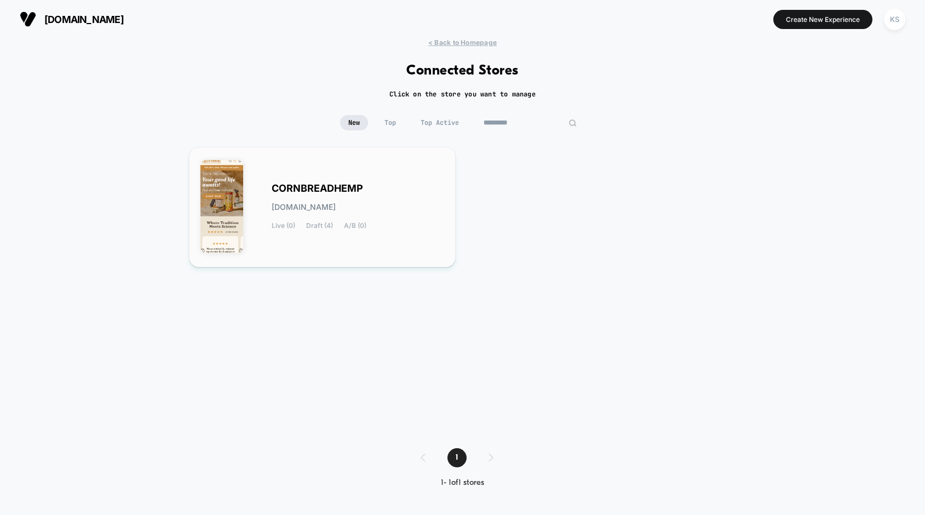
type input "*********"
click at [359, 187] on span "CORNBREADHEMP" at bounding box center [317, 189] width 91 height 8
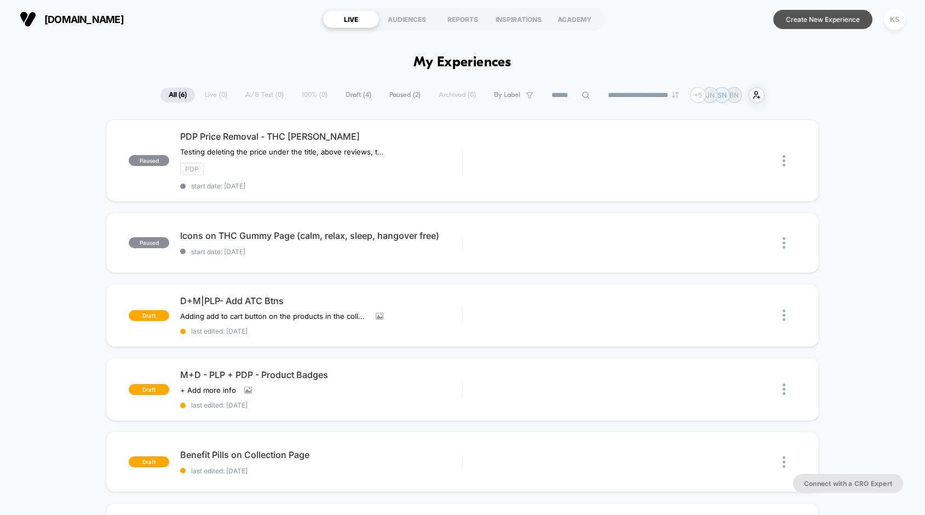
click at [789, 24] on button "Create New Experience" at bounding box center [822, 19] width 99 height 19
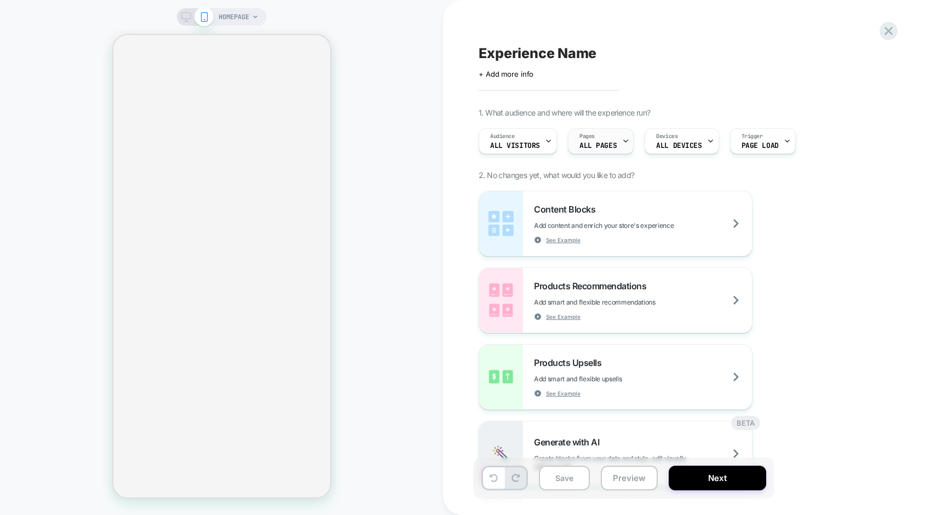
click at [610, 142] on span "ALL PAGES" at bounding box center [597, 146] width 37 height 8
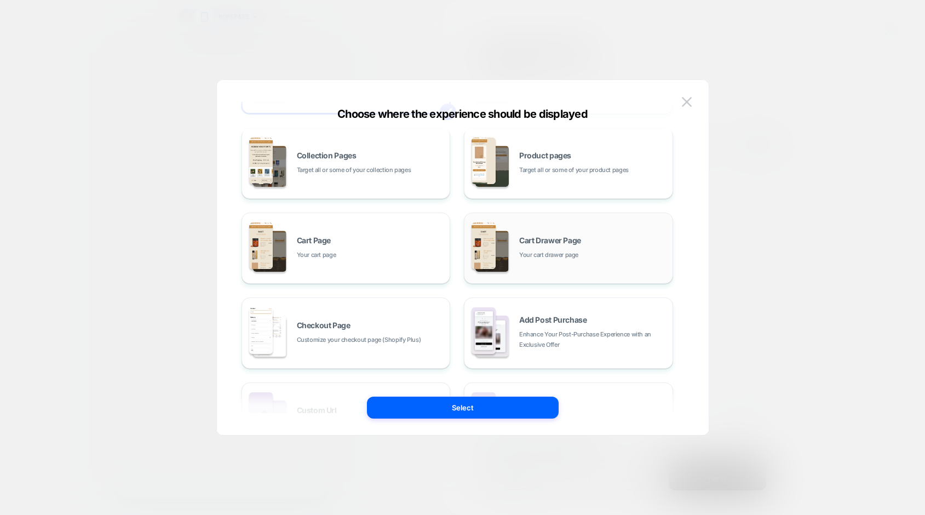
scroll to position [94, 0]
click at [542, 336] on span "Enhance Your Post-Purchase Experience with an Exclusive Offer" at bounding box center [593, 338] width 148 height 21
